Goal: Find specific page/section: Find specific page/section

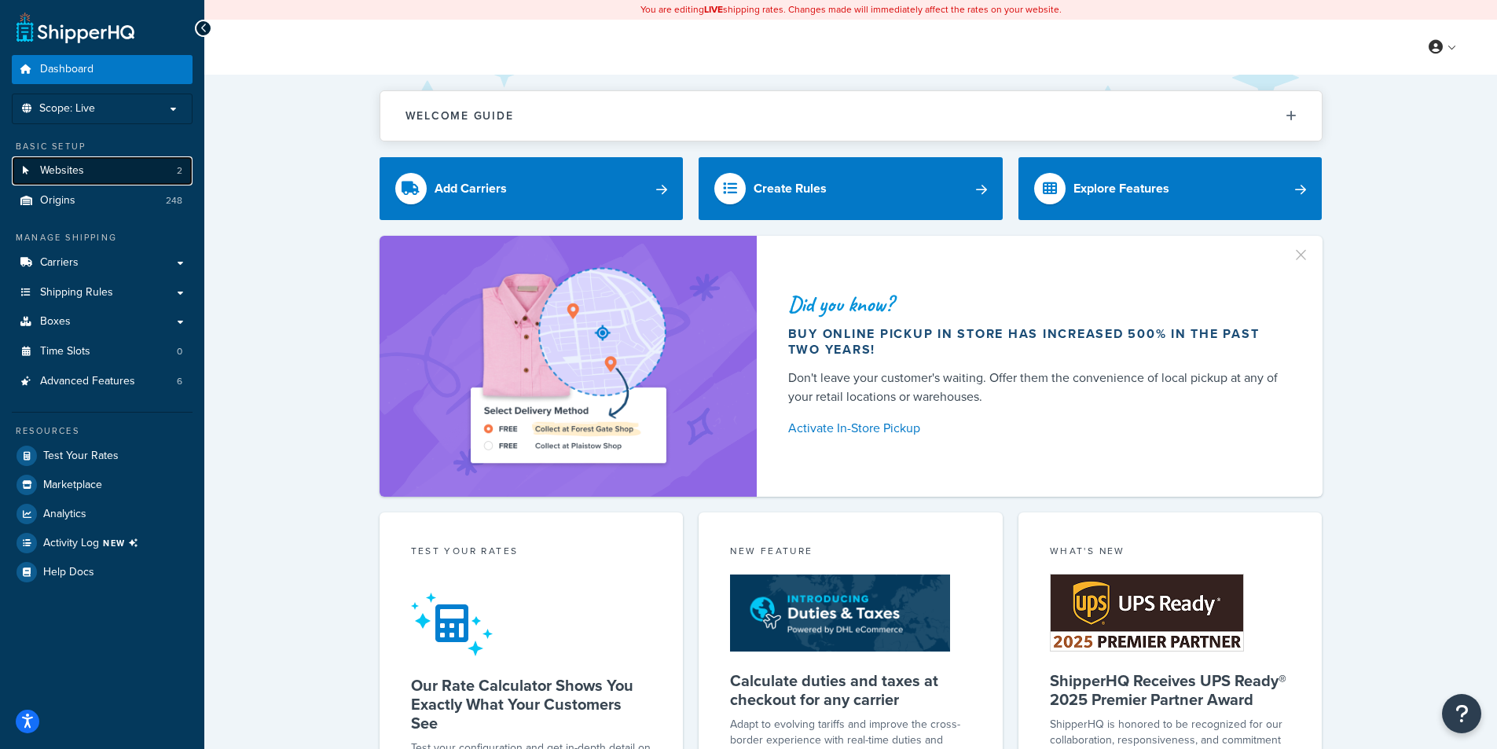
click at [68, 172] on span "Websites" at bounding box center [62, 170] width 44 height 13
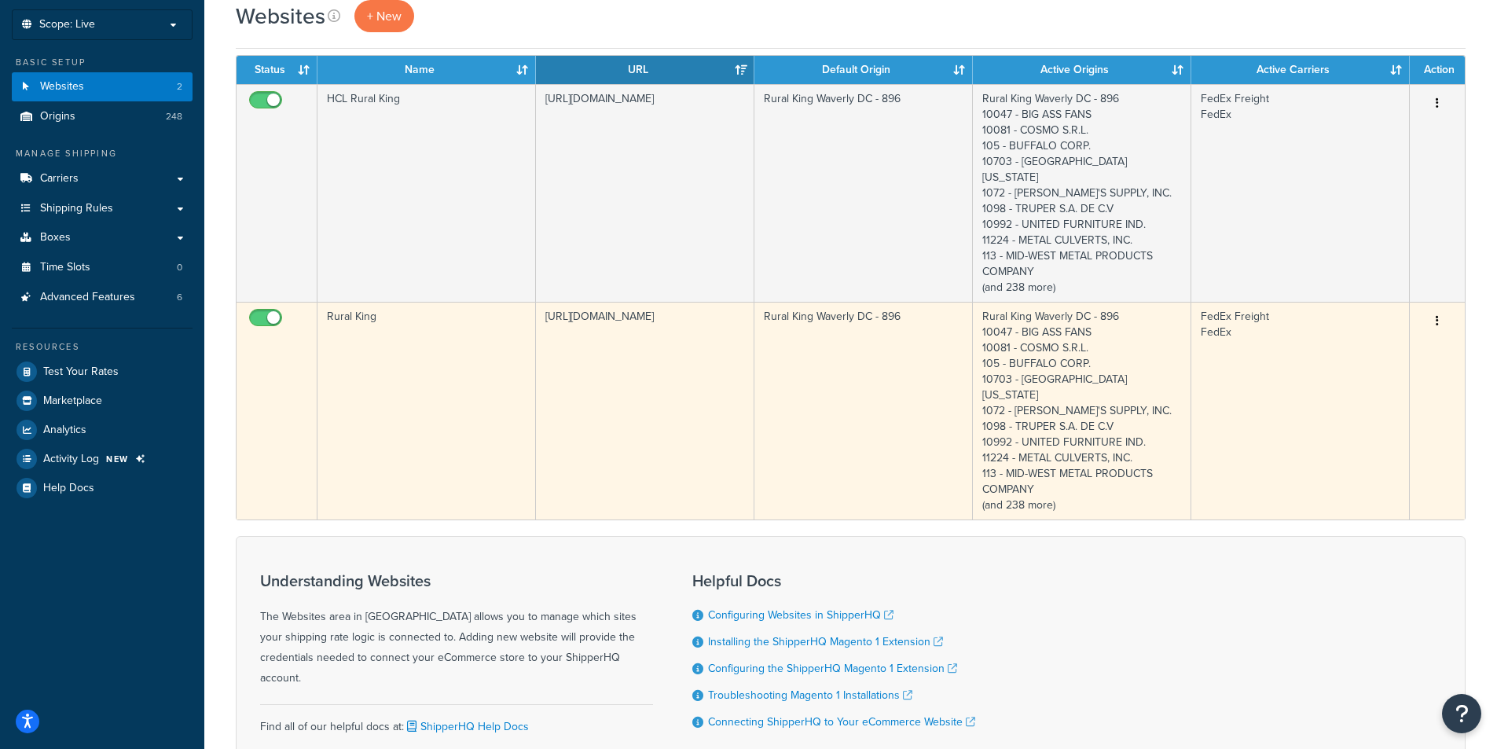
scroll to position [163, 0]
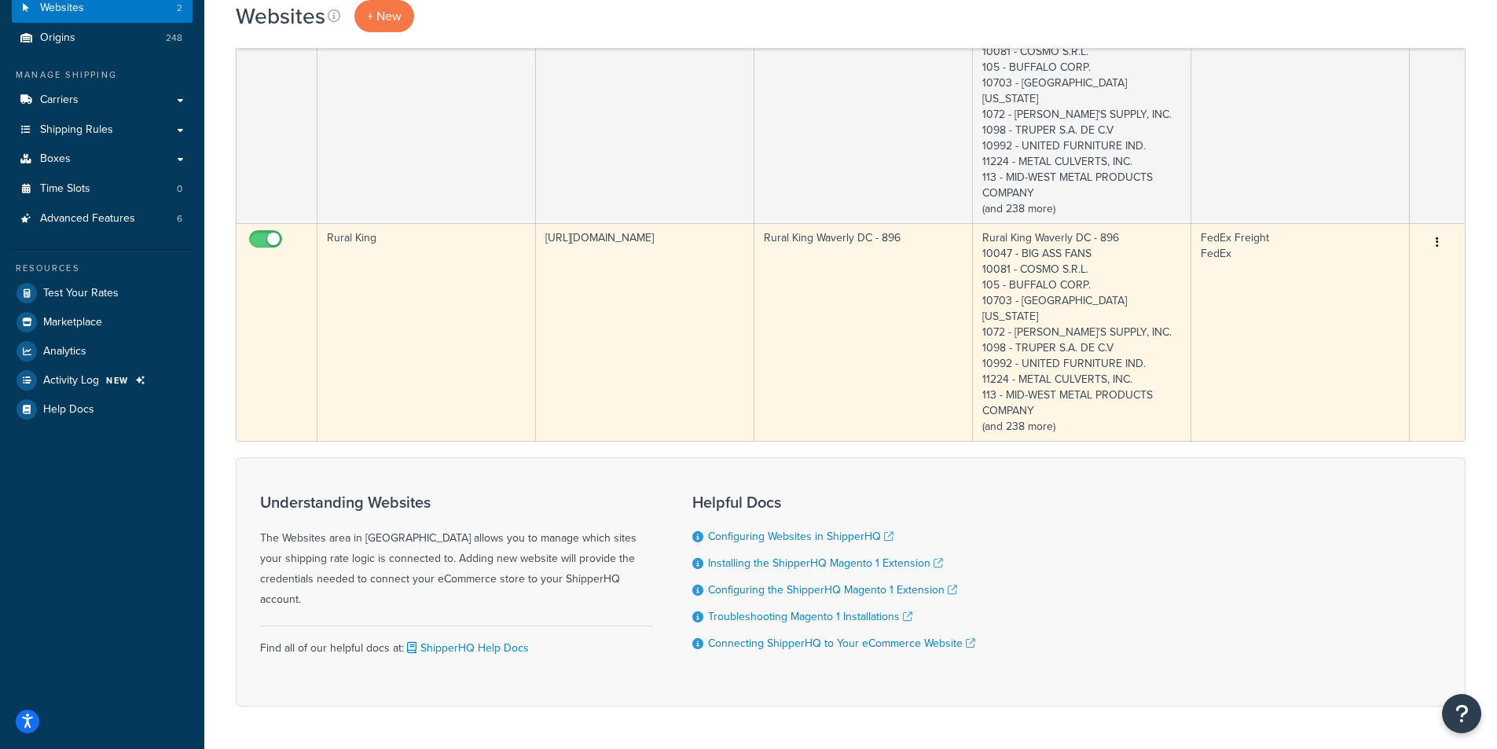
click at [450, 305] on td "Rural King" at bounding box center [426, 332] width 218 height 218
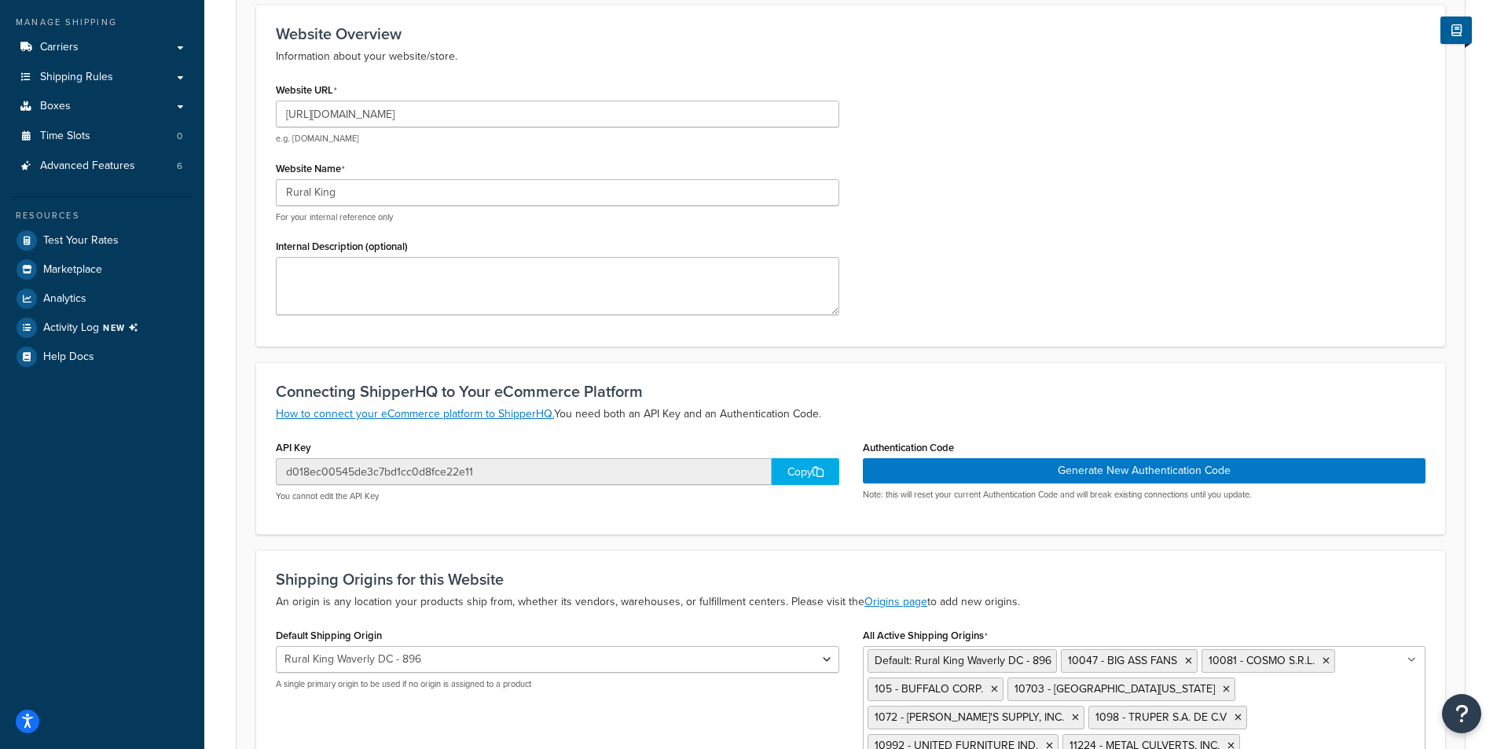
scroll to position [79, 0]
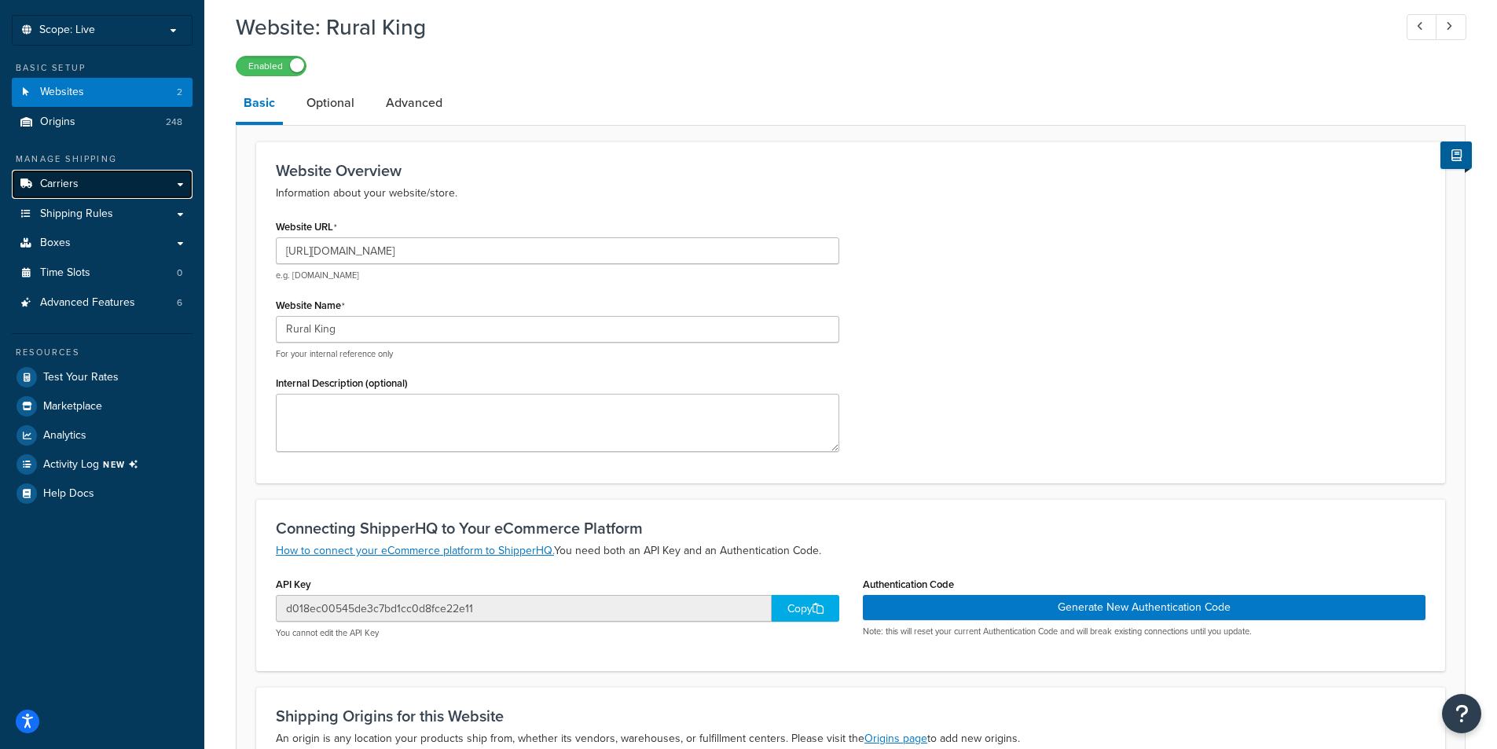
click at [73, 190] on span "Carriers" at bounding box center [59, 184] width 39 height 13
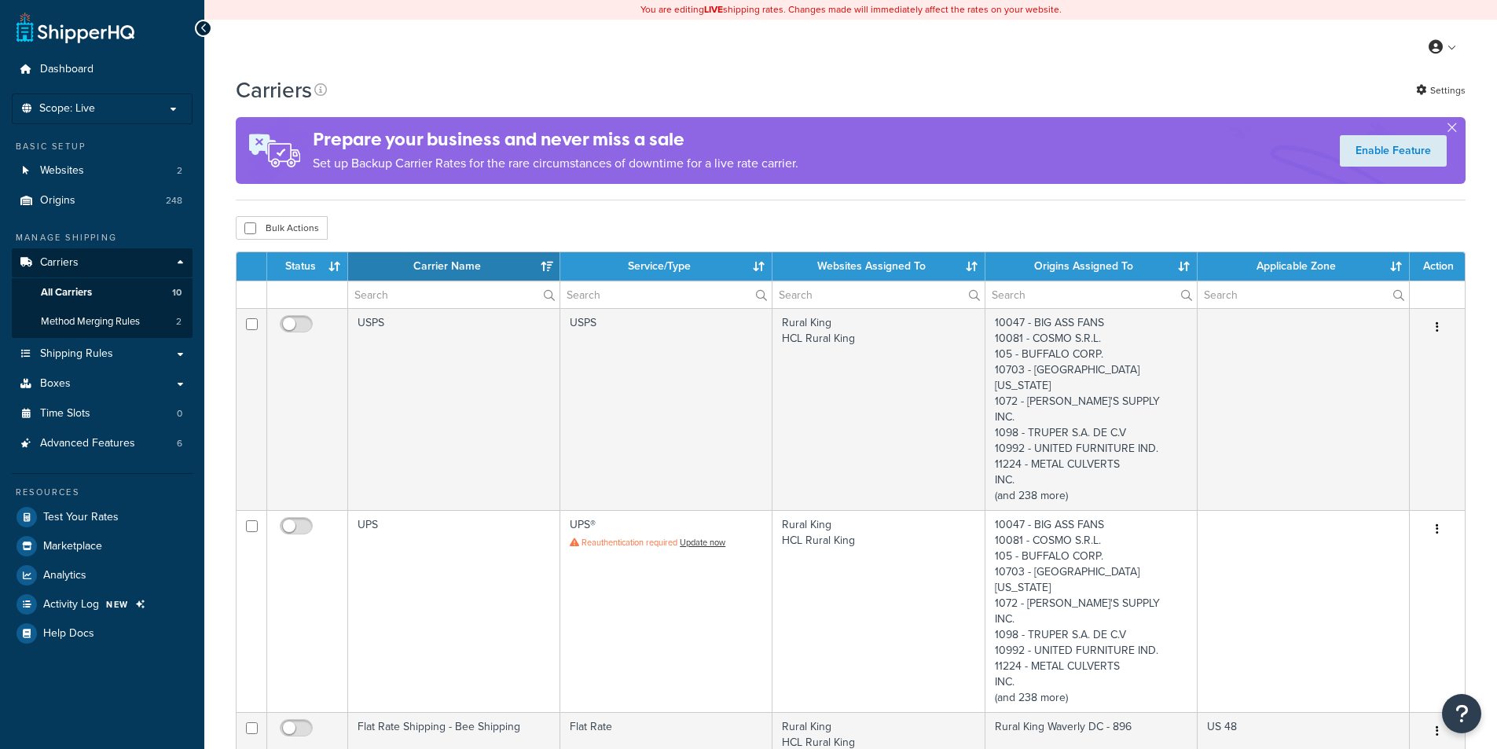
select select "15"
